Goal: Information Seeking & Learning: Find specific fact

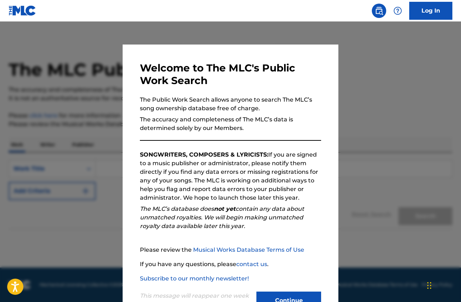
scroll to position [27, 0]
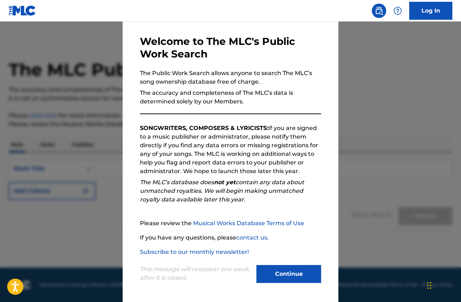
click at [286, 264] on div "This message will reappear one week after it is closed. Continue" at bounding box center [230, 271] width 181 height 28
click at [288, 267] on button "Continue" at bounding box center [288, 274] width 65 height 18
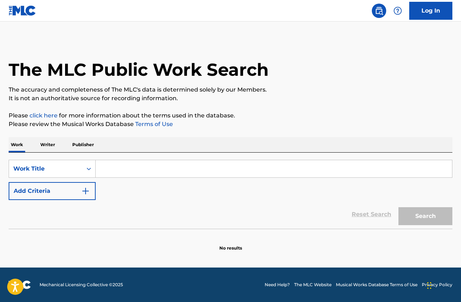
click at [125, 171] on input "Search Form" at bounding box center [274, 168] width 356 height 17
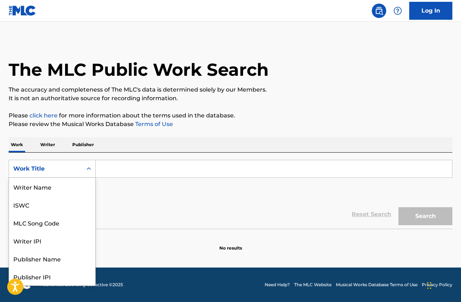
click at [75, 167] on div "Work Title" at bounding box center [45, 169] width 65 height 9
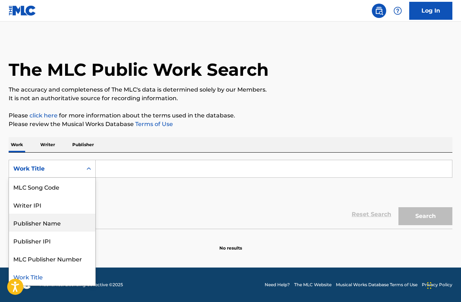
scroll to position [0, 0]
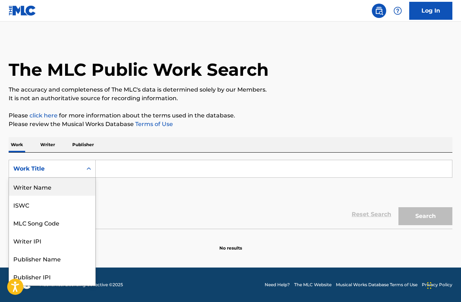
click at [38, 190] on div "Writer Name" at bounding box center [52, 187] width 86 height 18
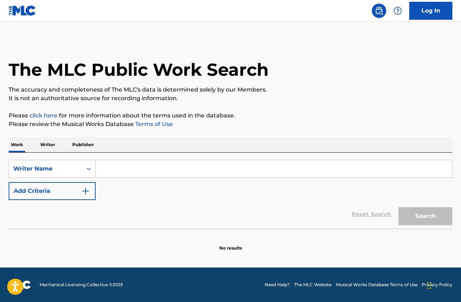
click at [135, 172] on input "Search Form" at bounding box center [274, 168] width 356 height 17
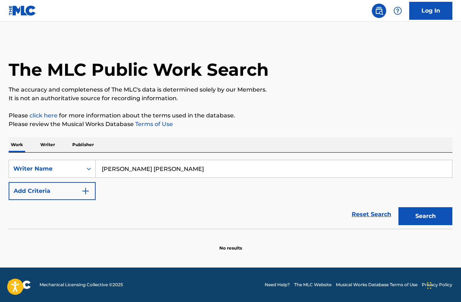
click at [398, 207] on button "Search" at bounding box center [425, 216] width 54 height 18
click at [124, 167] on input "judy eri scott" at bounding box center [274, 168] width 356 height 17
click at [398, 207] on button "Search" at bounding box center [425, 216] width 54 height 18
type input "judy eric scott"
click at [59, 141] on div "Work Writer Publisher" at bounding box center [230, 144] width 443 height 15
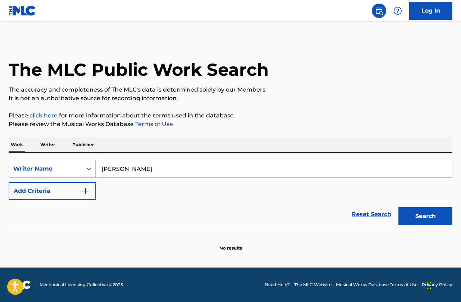
click at [51, 143] on p "Writer" at bounding box center [47, 144] width 19 height 15
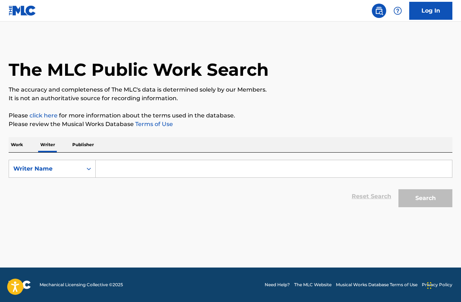
click at [175, 176] on input "Search Form" at bounding box center [274, 168] width 356 height 17
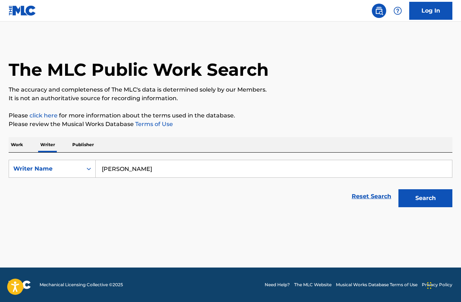
type input "judy eric scott"
click at [398, 189] on button "Search" at bounding box center [425, 198] width 54 height 18
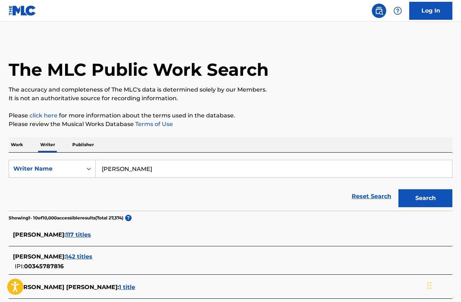
scroll to position [72, 0]
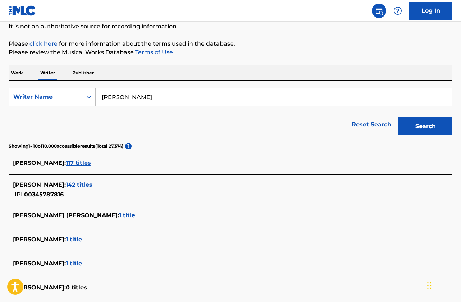
drag, startPoint x: 77, startPoint y: 215, endPoint x: 80, endPoint y: 217, distance: 4.2
drag, startPoint x: 80, startPoint y: 217, endPoint x: 78, endPoint y: 212, distance: 5.7
click at [119, 212] on span "1 title" at bounding box center [127, 215] width 16 height 7
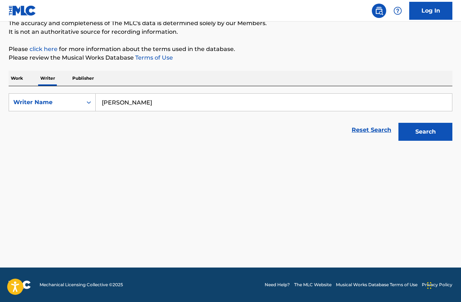
scroll to position [66, 0]
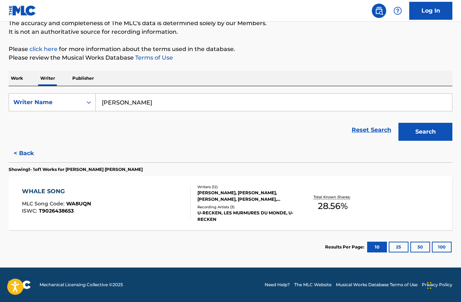
click at [99, 192] on div "WHALE SONG MLC Song Code : WA8UQN ISWC : T9026438653" at bounding box center [106, 203] width 169 height 32
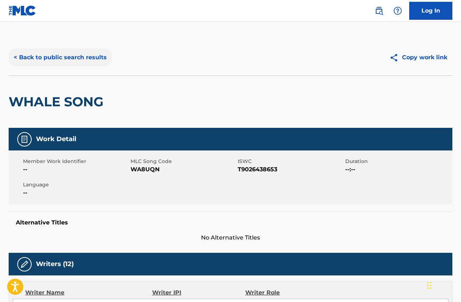
click at [70, 64] on button "< Back to public search results" at bounding box center [60, 58] width 103 height 18
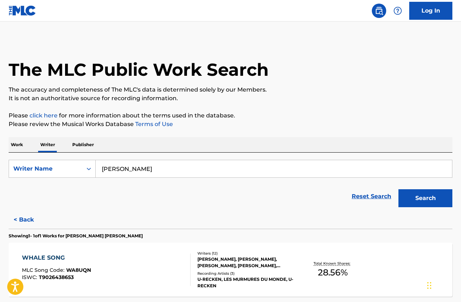
scroll to position [66, 0]
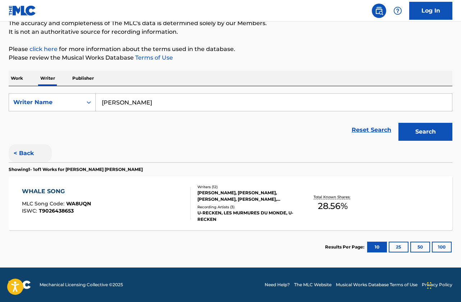
click at [31, 155] on button "< Back" at bounding box center [30, 153] width 43 height 18
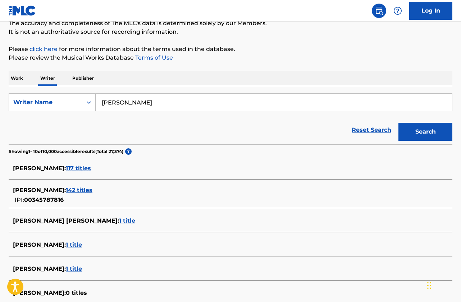
click at [66, 188] on span "142 titles" at bounding box center [79, 190] width 27 height 7
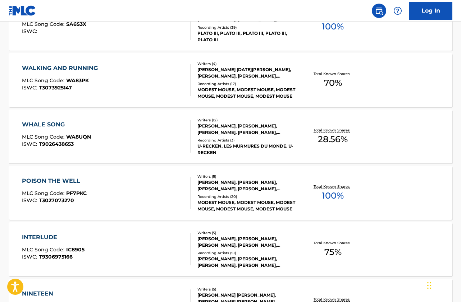
scroll to position [282, 0]
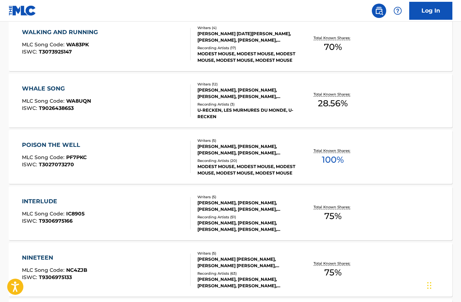
click at [144, 108] on div "WHALE SONG MLC Song Code : WA8UQN ISWC : T9026438653" at bounding box center [106, 100] width 169 height 32
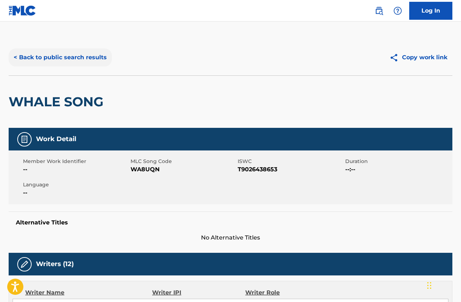
click at [79, 56] on button "< Back to public search results" at bounding box center [60, 58] width 103 height 18
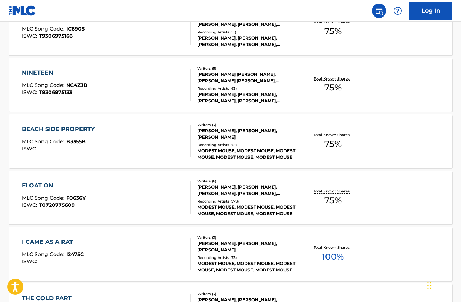
scroll to position [575, 0]
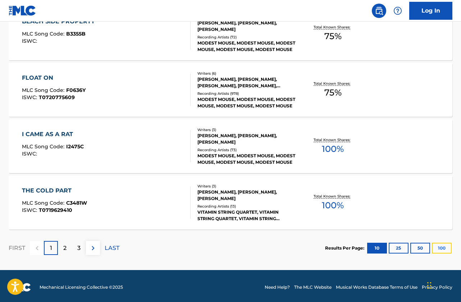
click at [444, 248] on button "100" at bounding box center [442, 248] width 20 height 11
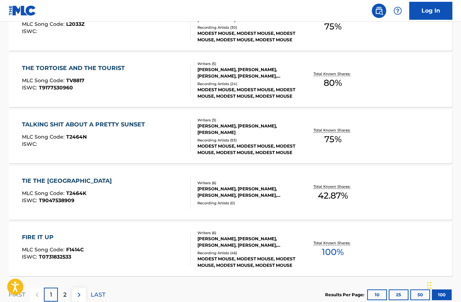
scroll to position [5641, 0]
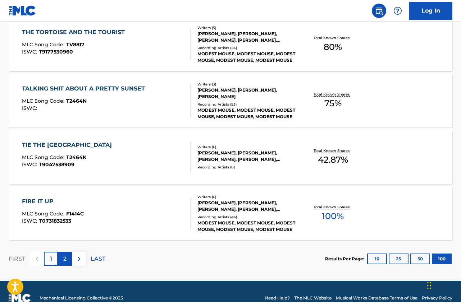
click at [66, 256] on p "2" at bounding box center [64, 259] width 3 height 9
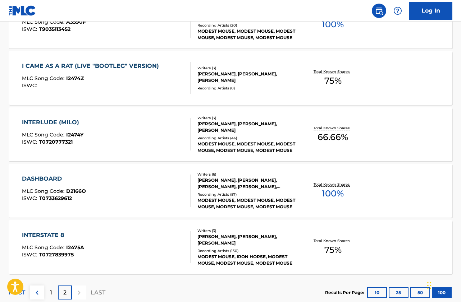
scroll to position [2383, 0]
